Goal: Task Accomplishment & Management: Manage account settings

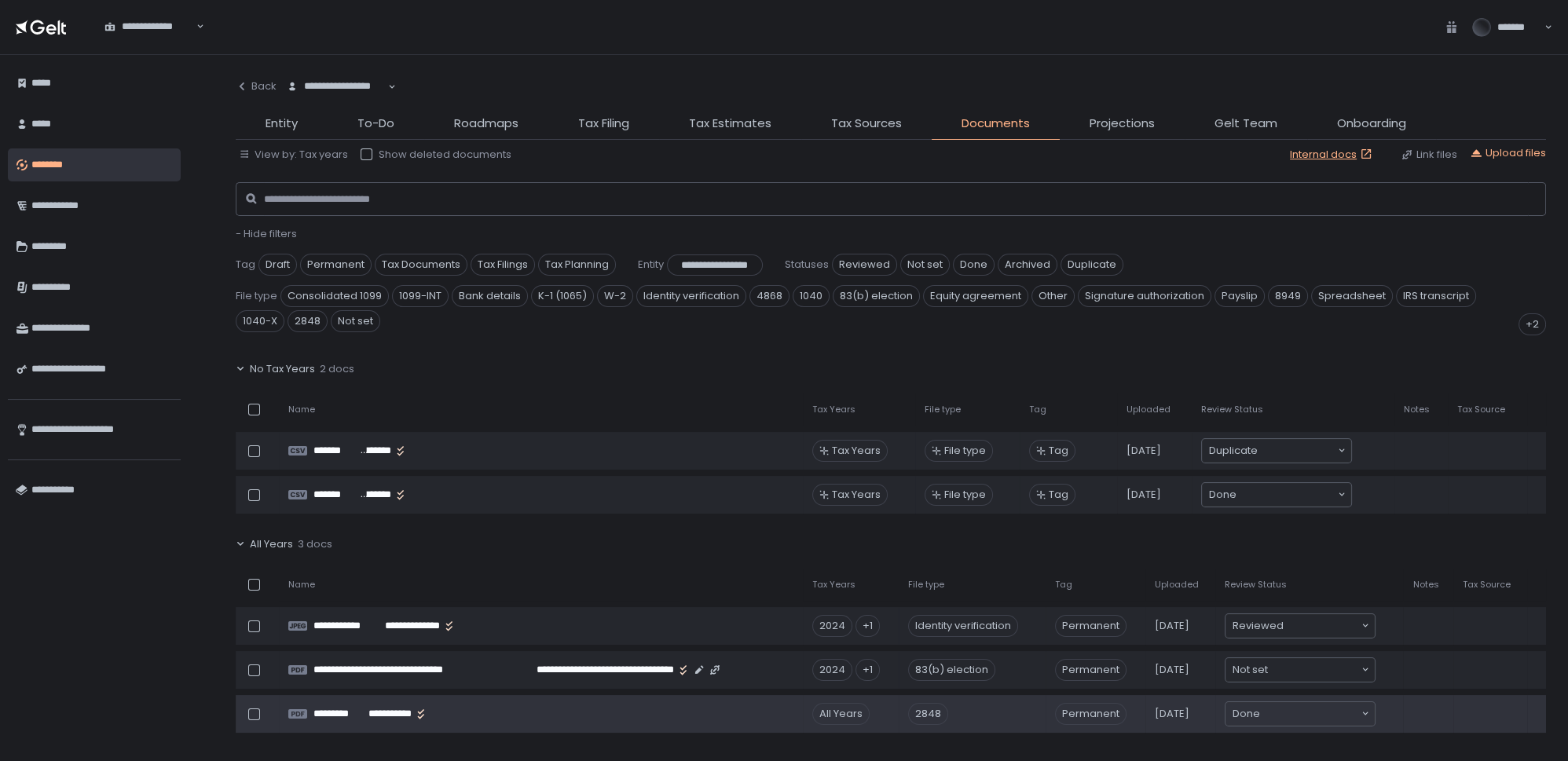
scroll to position [213, 0]
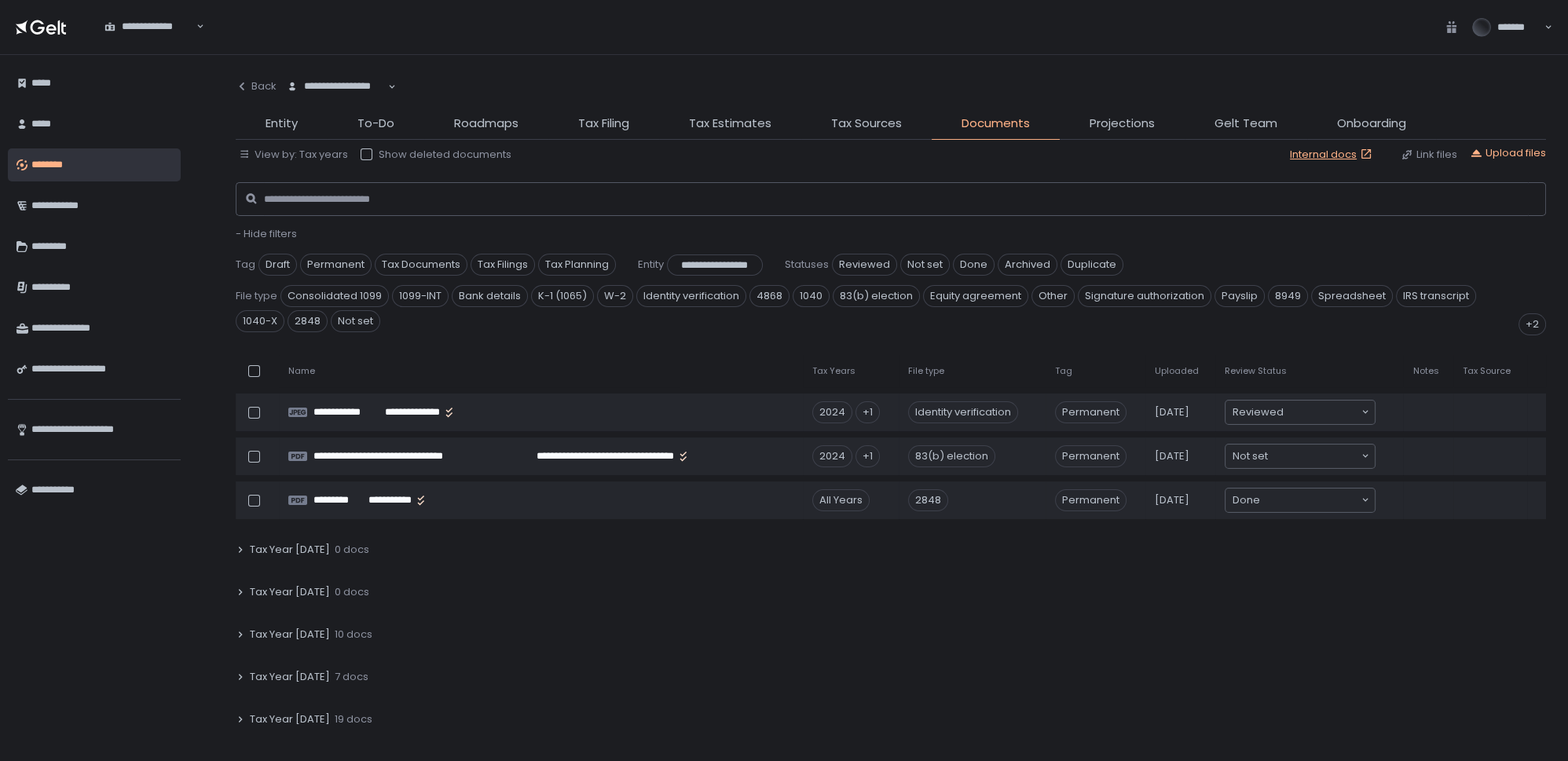
click at [302, 670] on span "Tax Year [DATE]" at bounding box center [290, 678] width 80 height 14
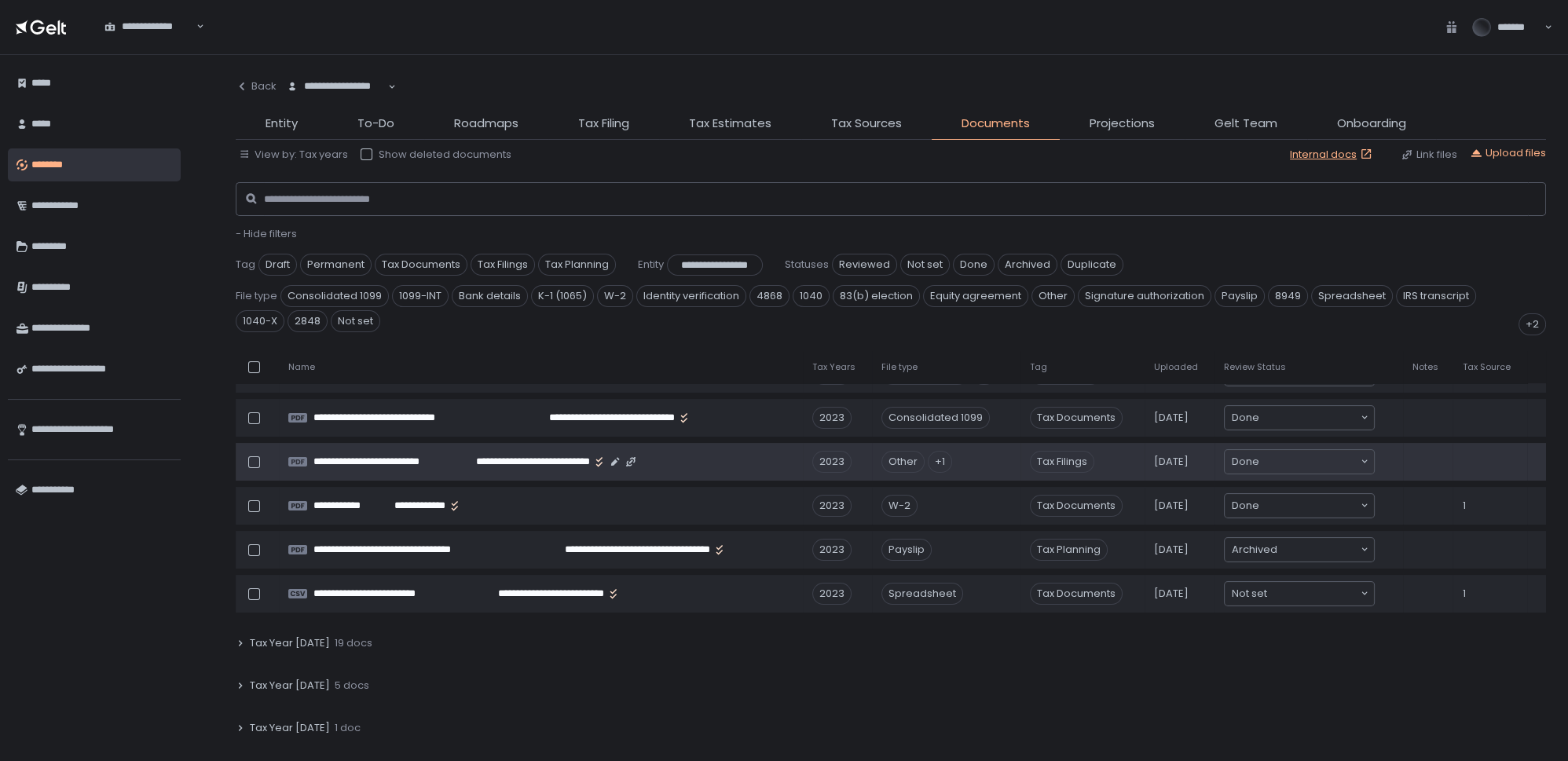
scroll to position [428, 0]
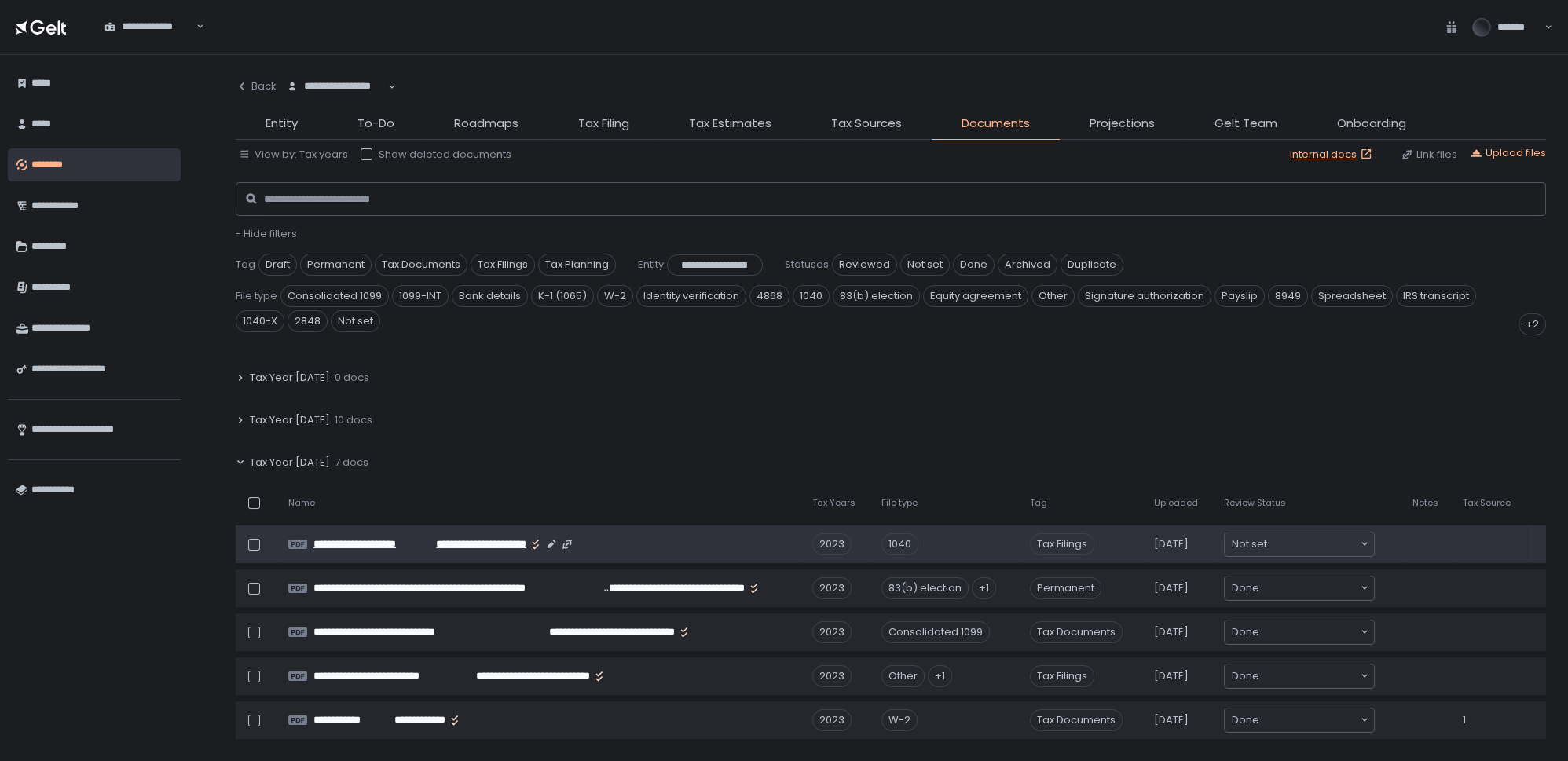
click at [456, 540] on span "**********" at bounding box center [474, 544] width 106 height 14
